Goal: Task Accomplishment & Management: Manage account settings

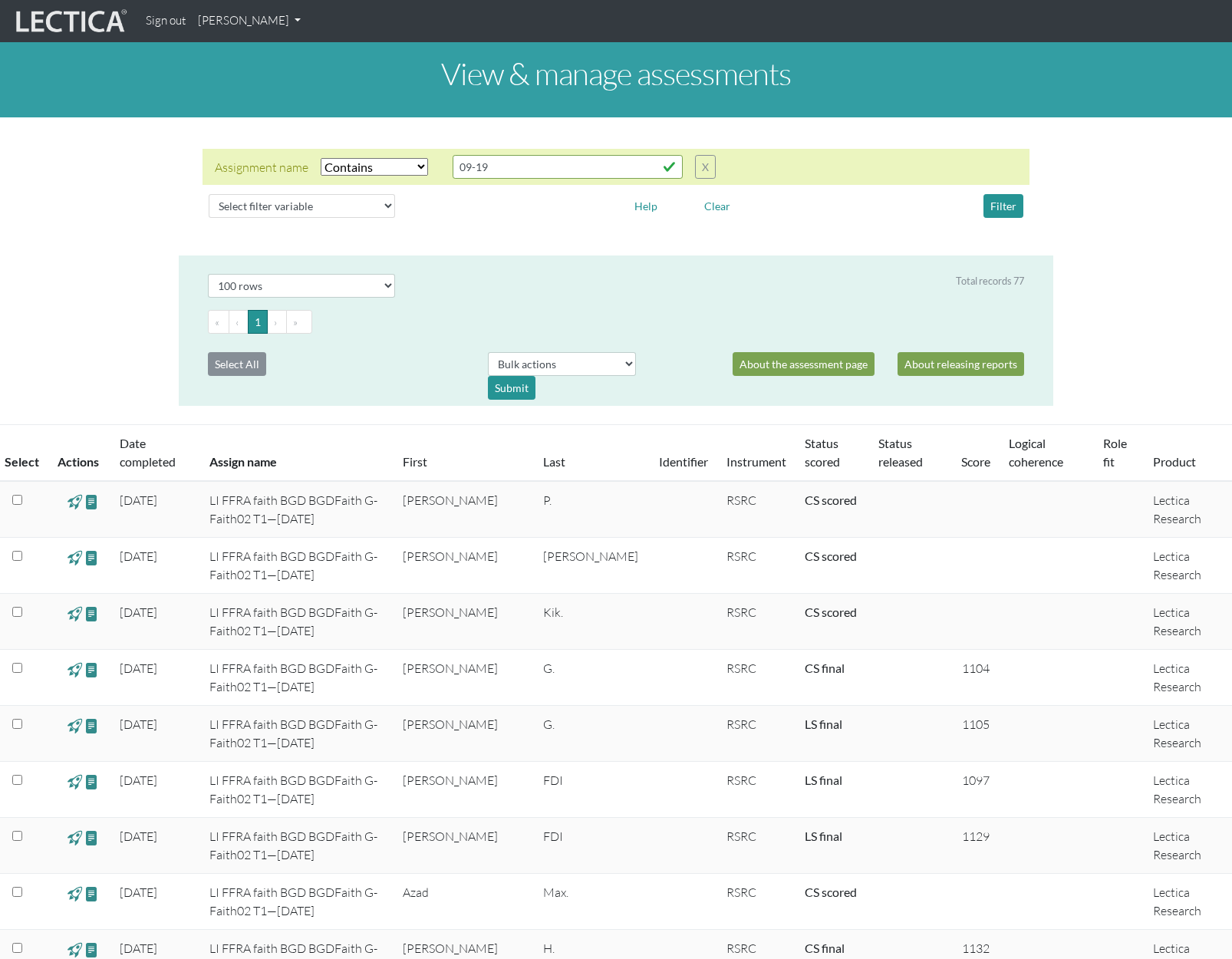
select select "icontains"
select select "100"
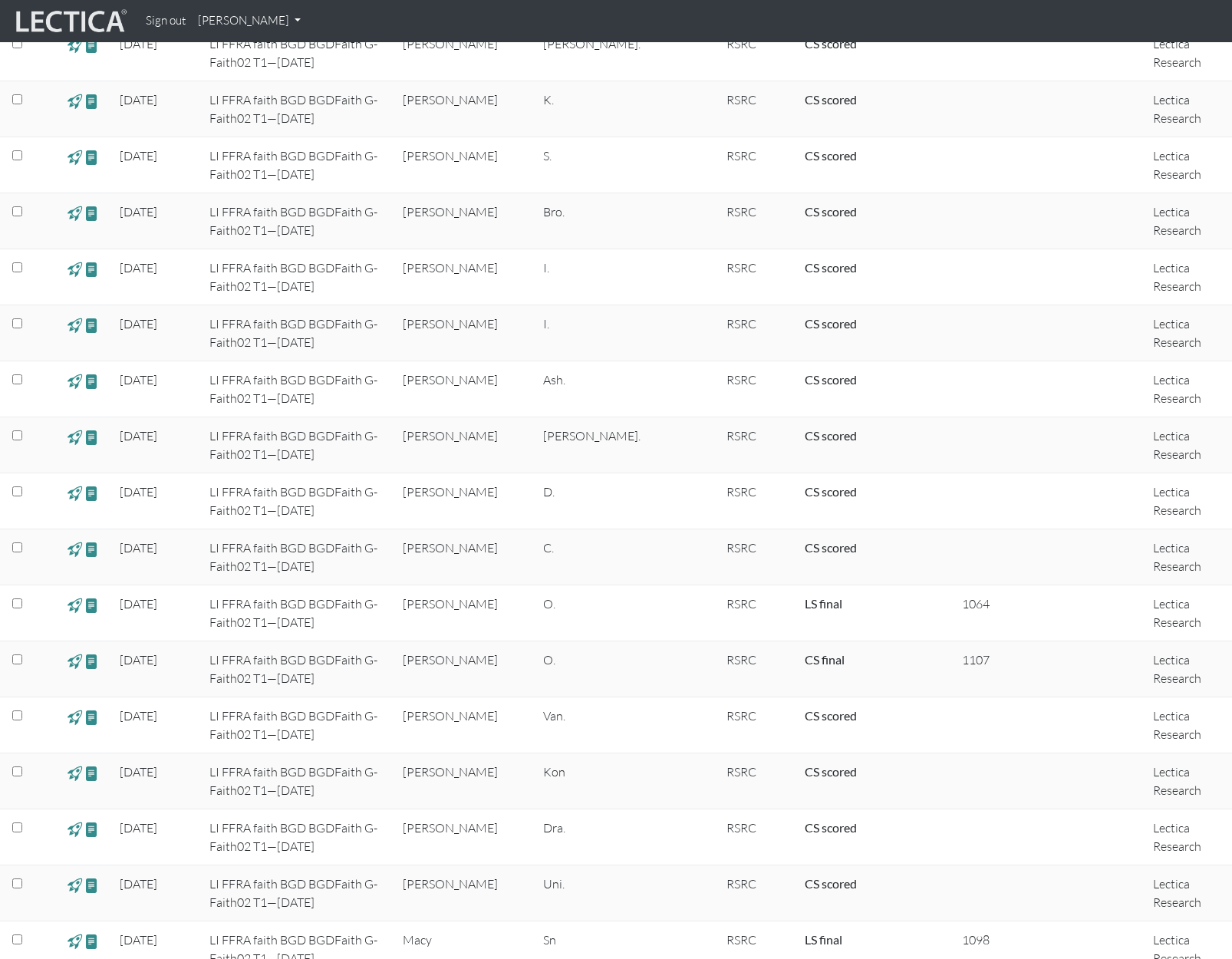
scroll to position [1687, 0]
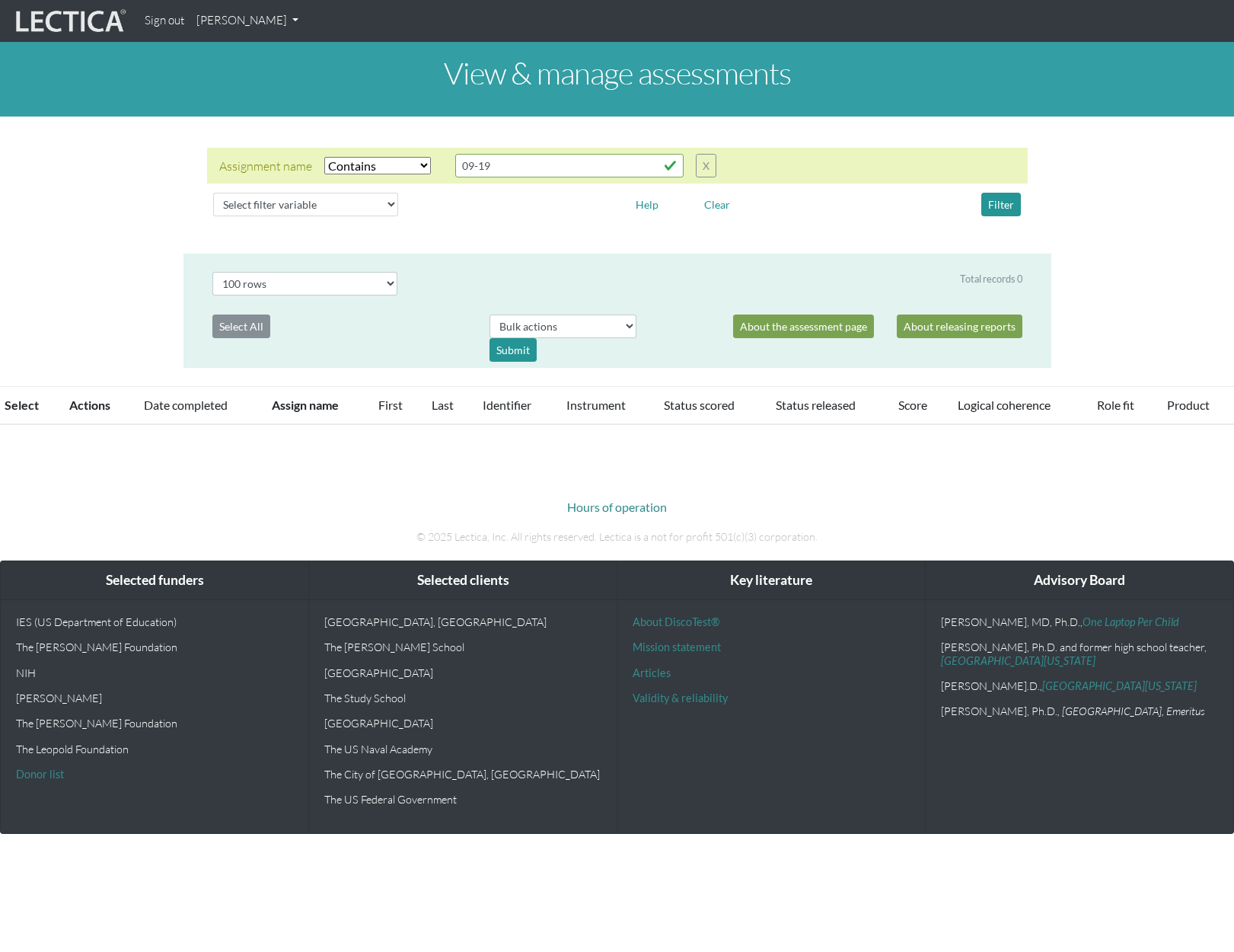
select select "icontains"
select select "100"
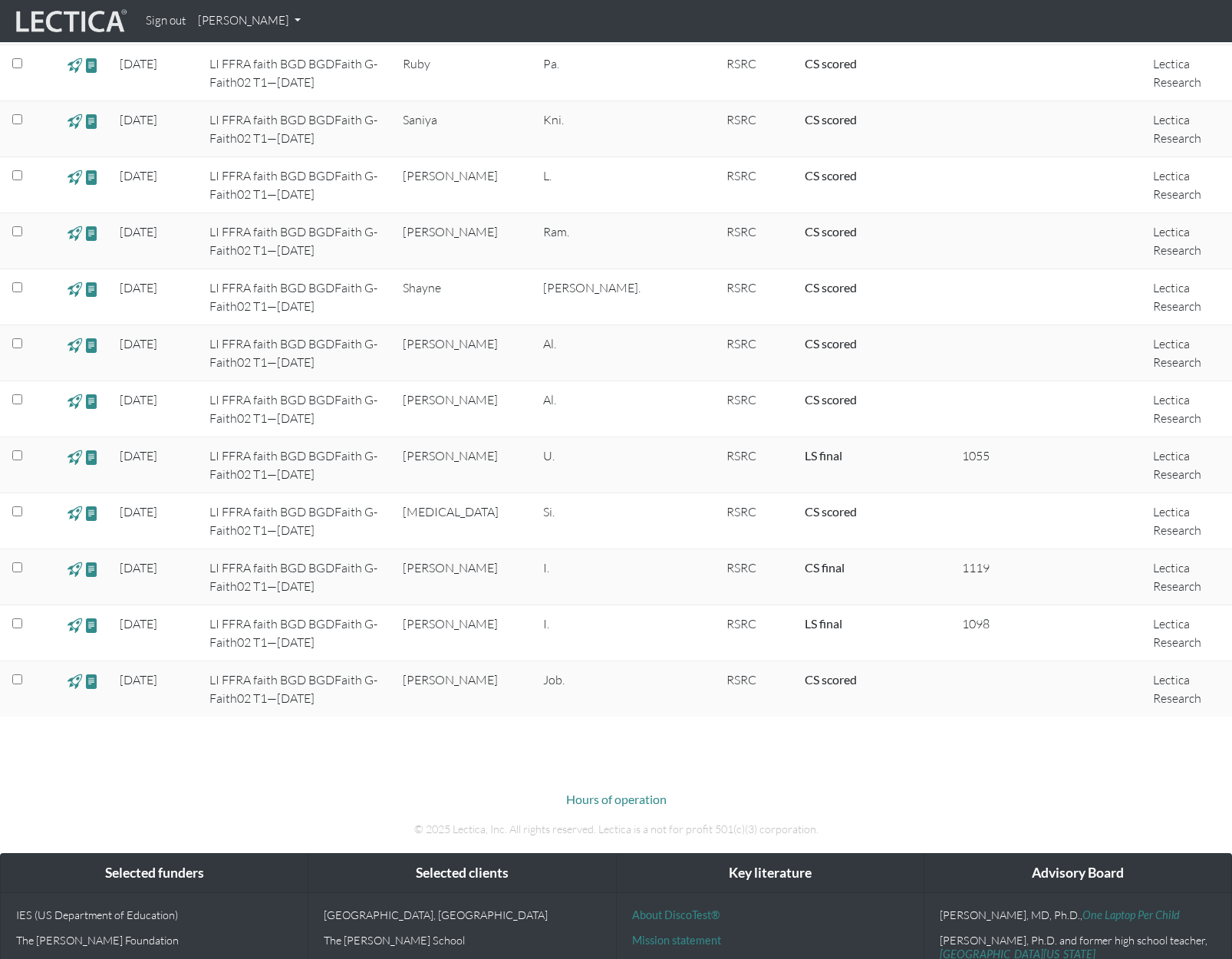
scroll to position [4064, 0]
